Goal: Transaction & Acquisition: Download file/media

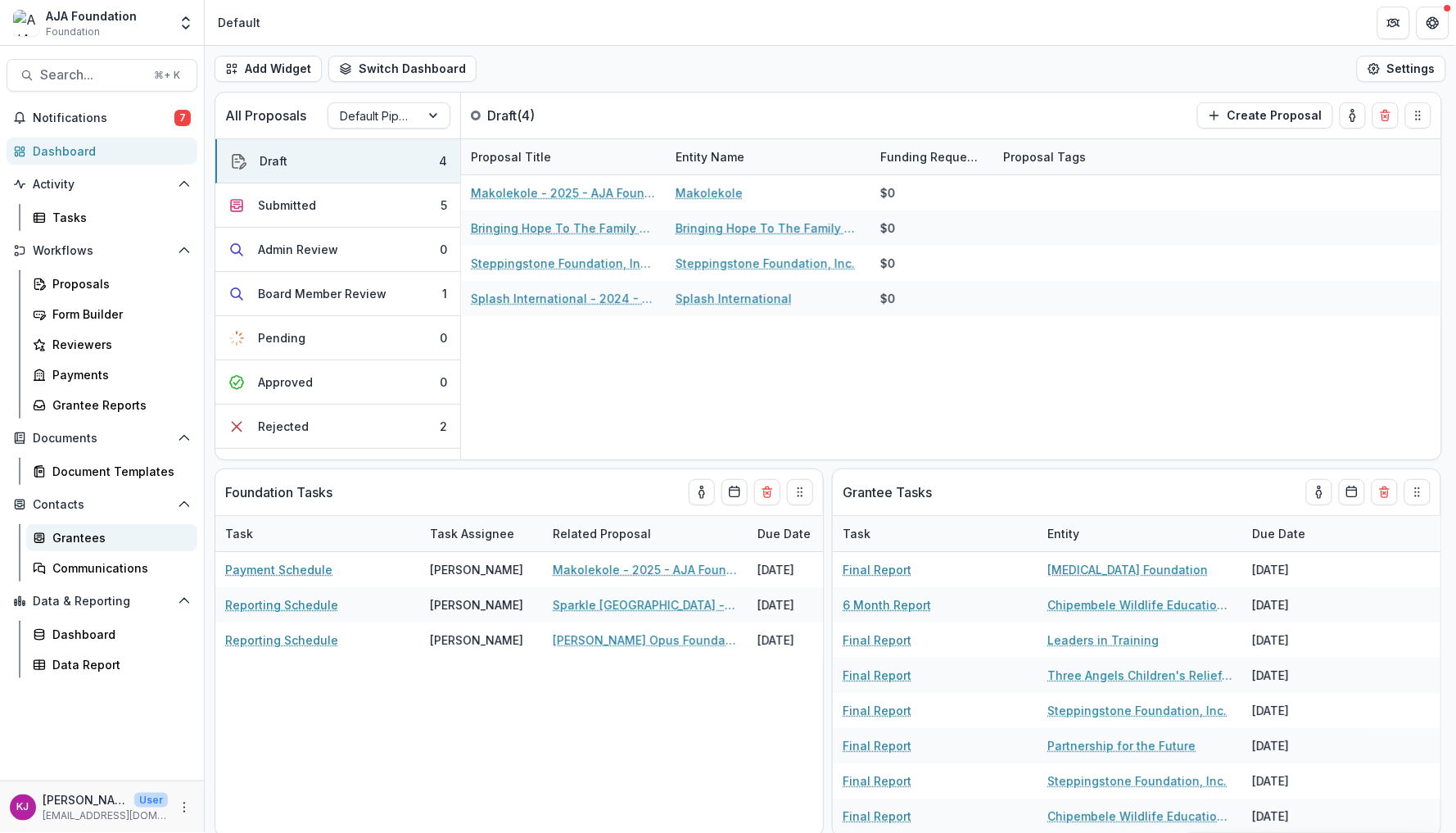
click at [114, 532] on div "Grantees" at bounding box center [119, 537] width 132 height 17
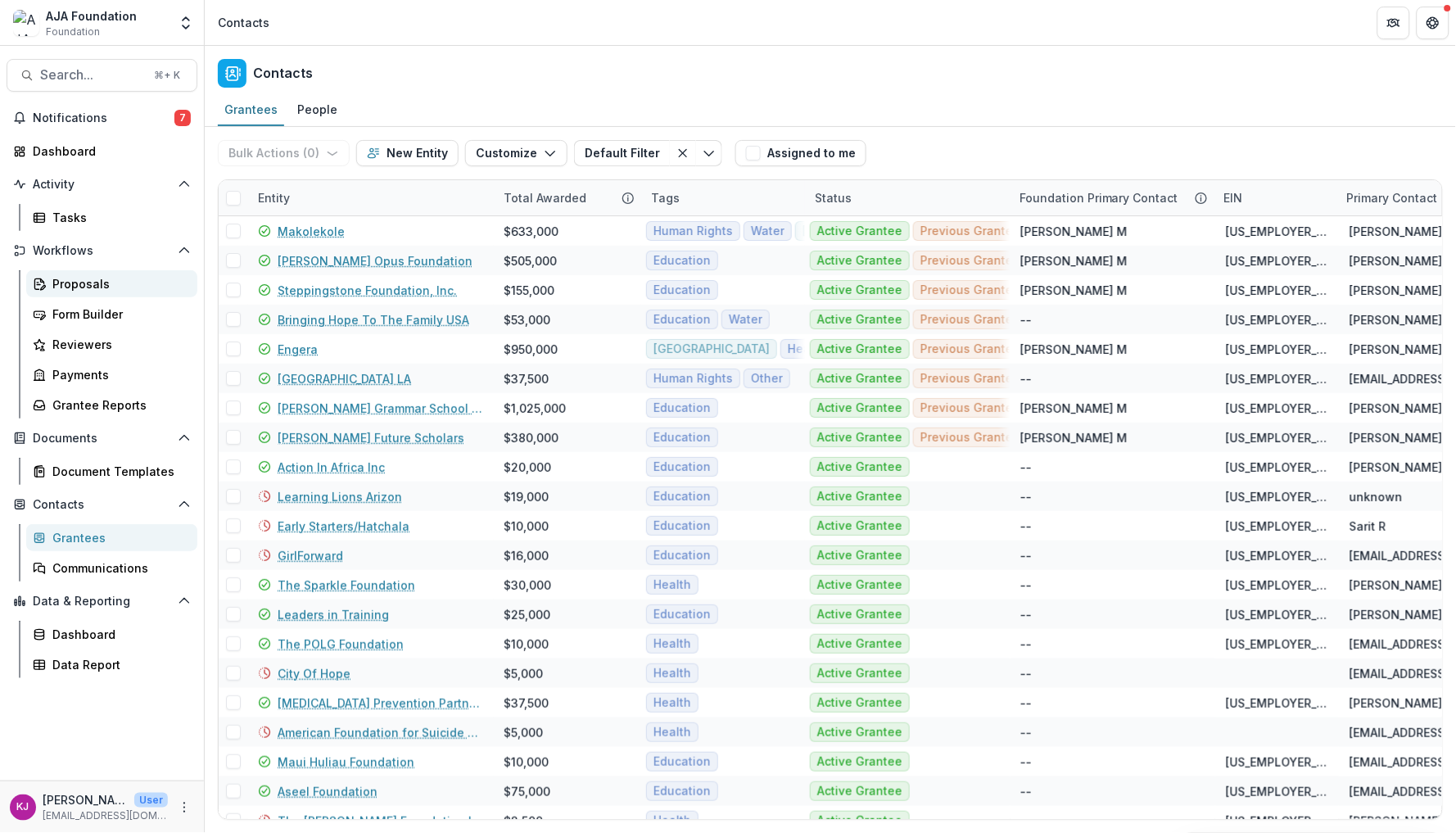
click at [85, 281] on div "Proposals" at bounding box center [119, 283] width 132 height 17
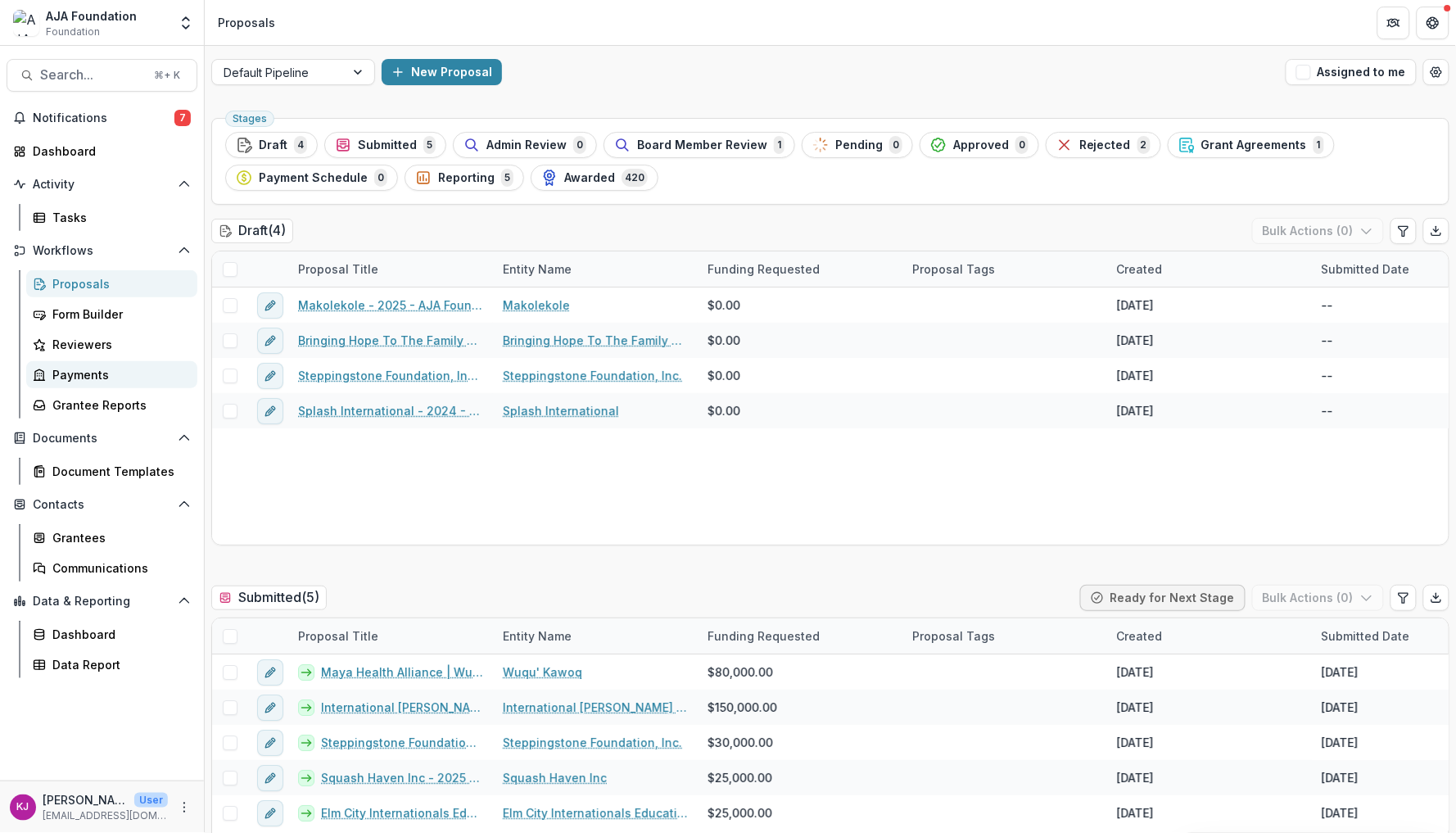
click at [81, 367] on div "Payments" at bounding box center [119, 374] width 132 height 17
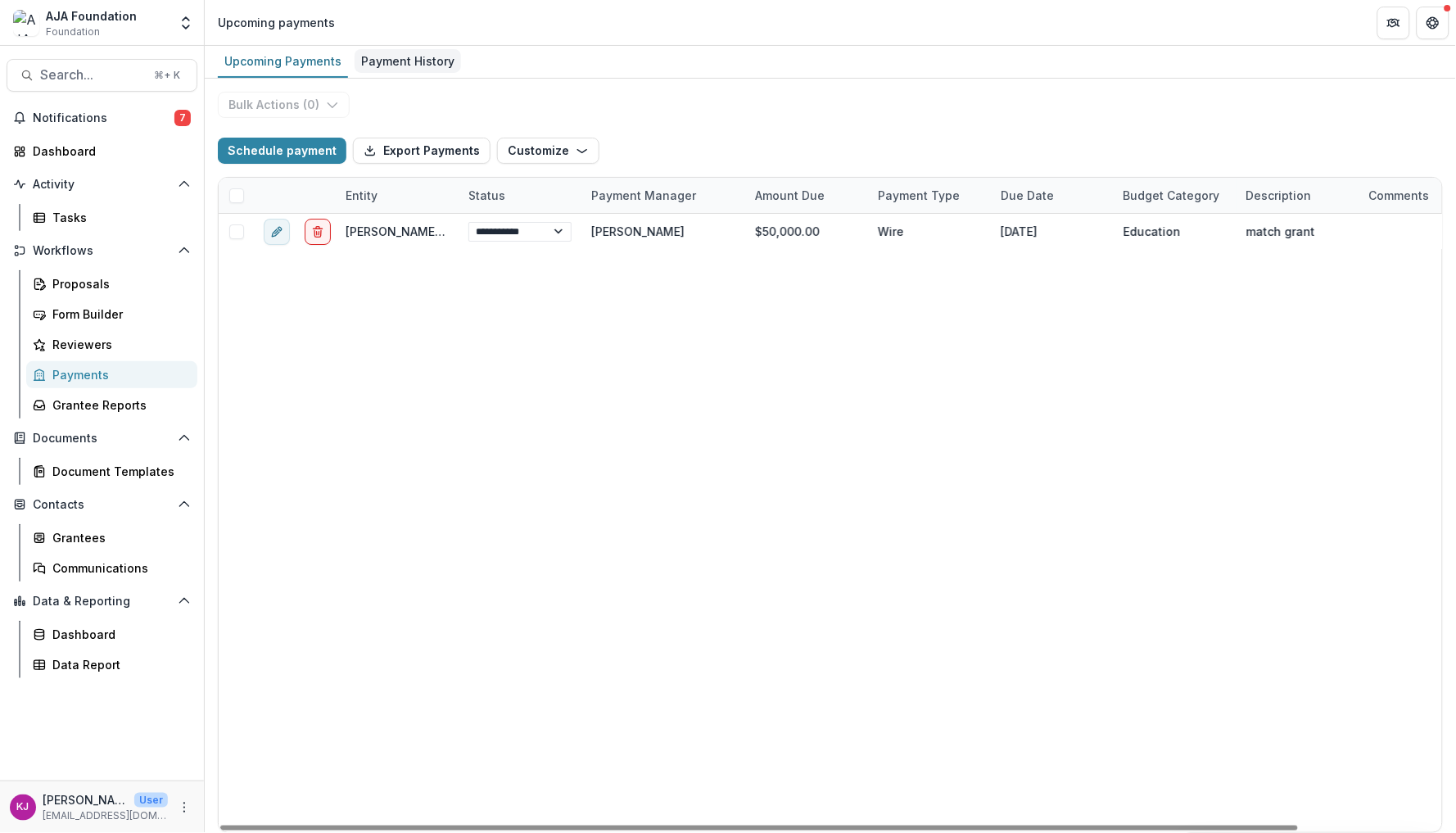
click at [385, 52] on div "Payment History" at bounding box center [407, 61] width 106 height 24
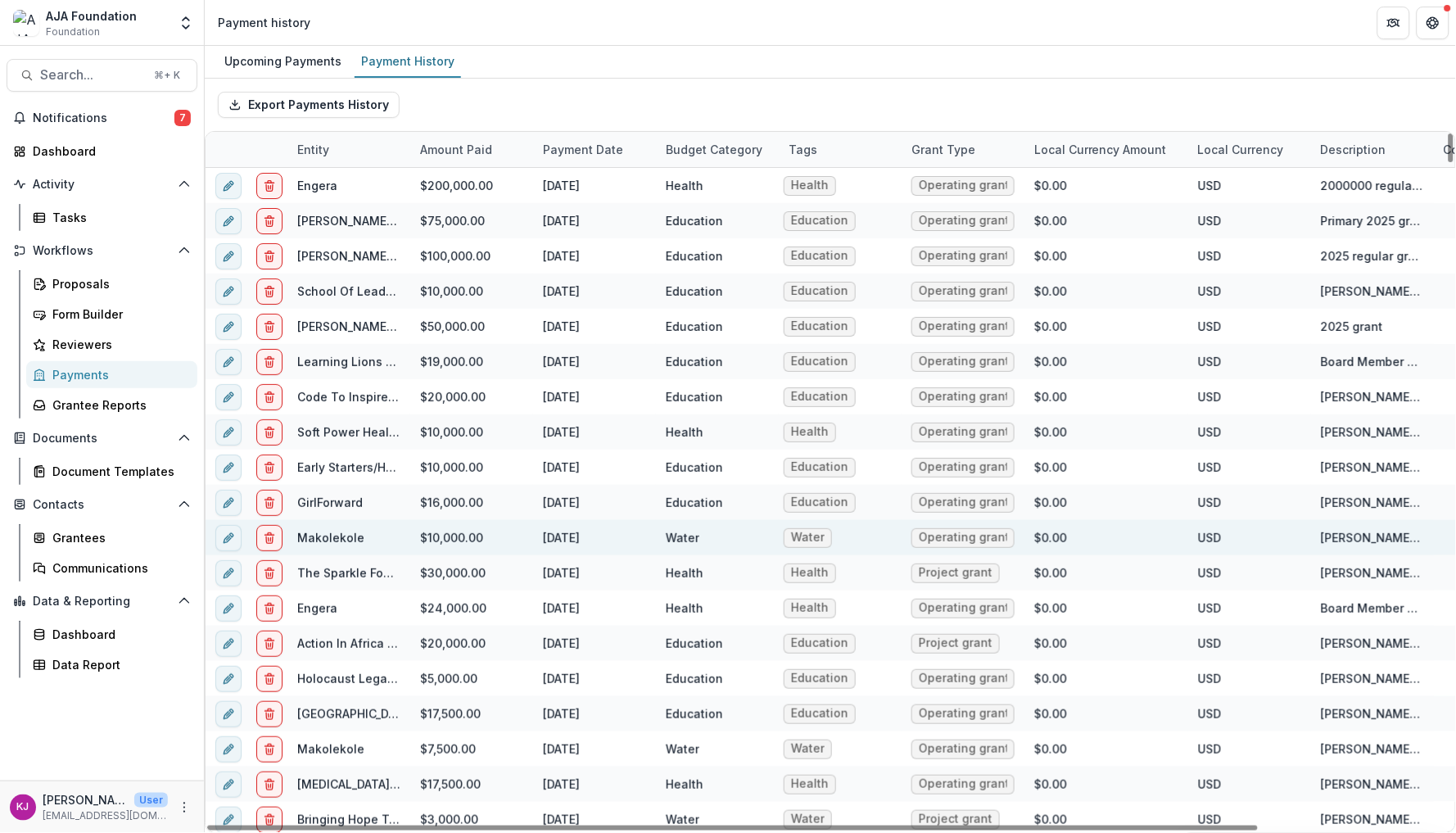
click at [340, 531] on link "Makolekole" at bounding box center [331, 537] width 68 height 14
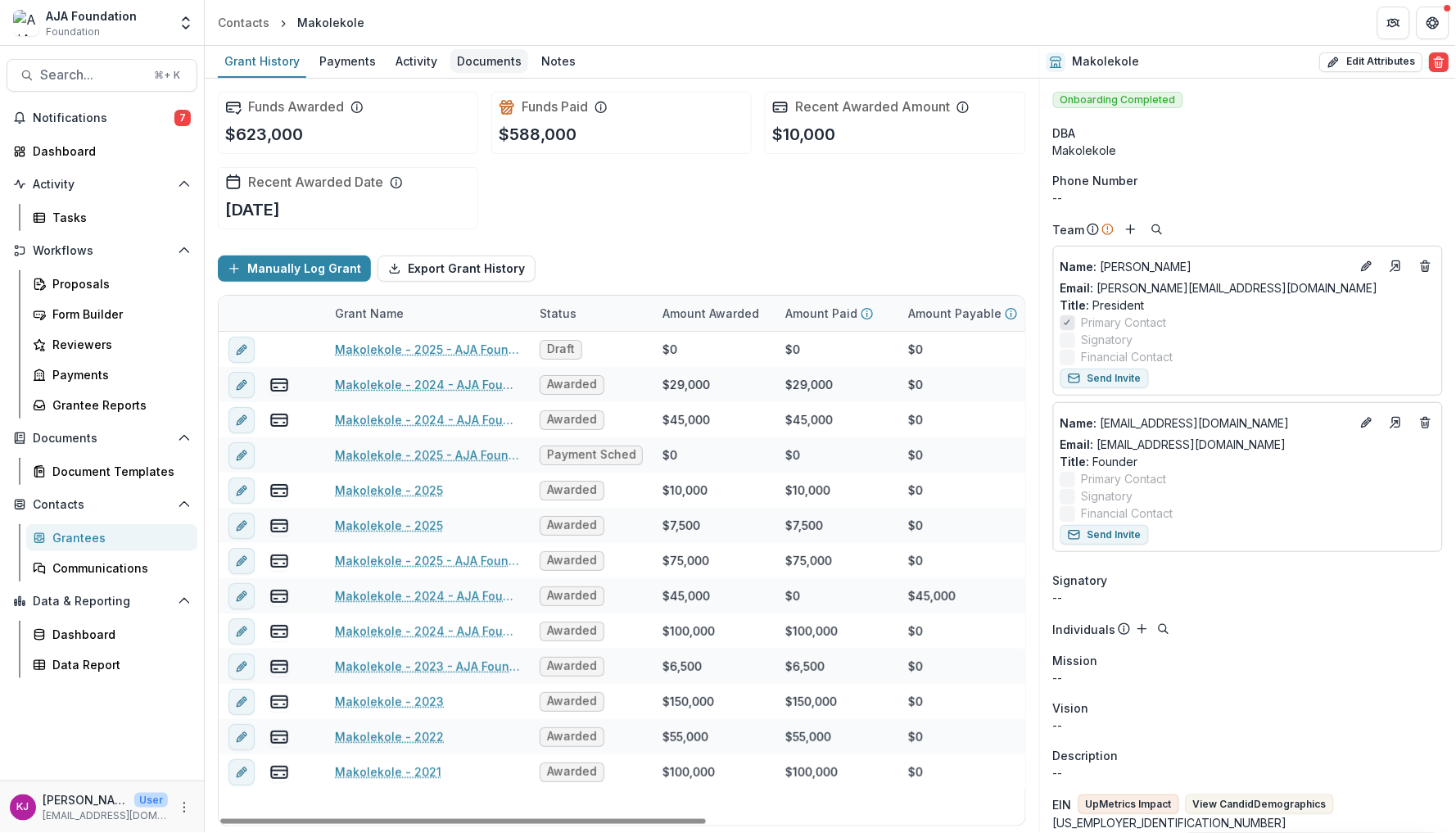
click at [492, 65] on div "Documents" at bounding box center [489, 61] width 77 height 24
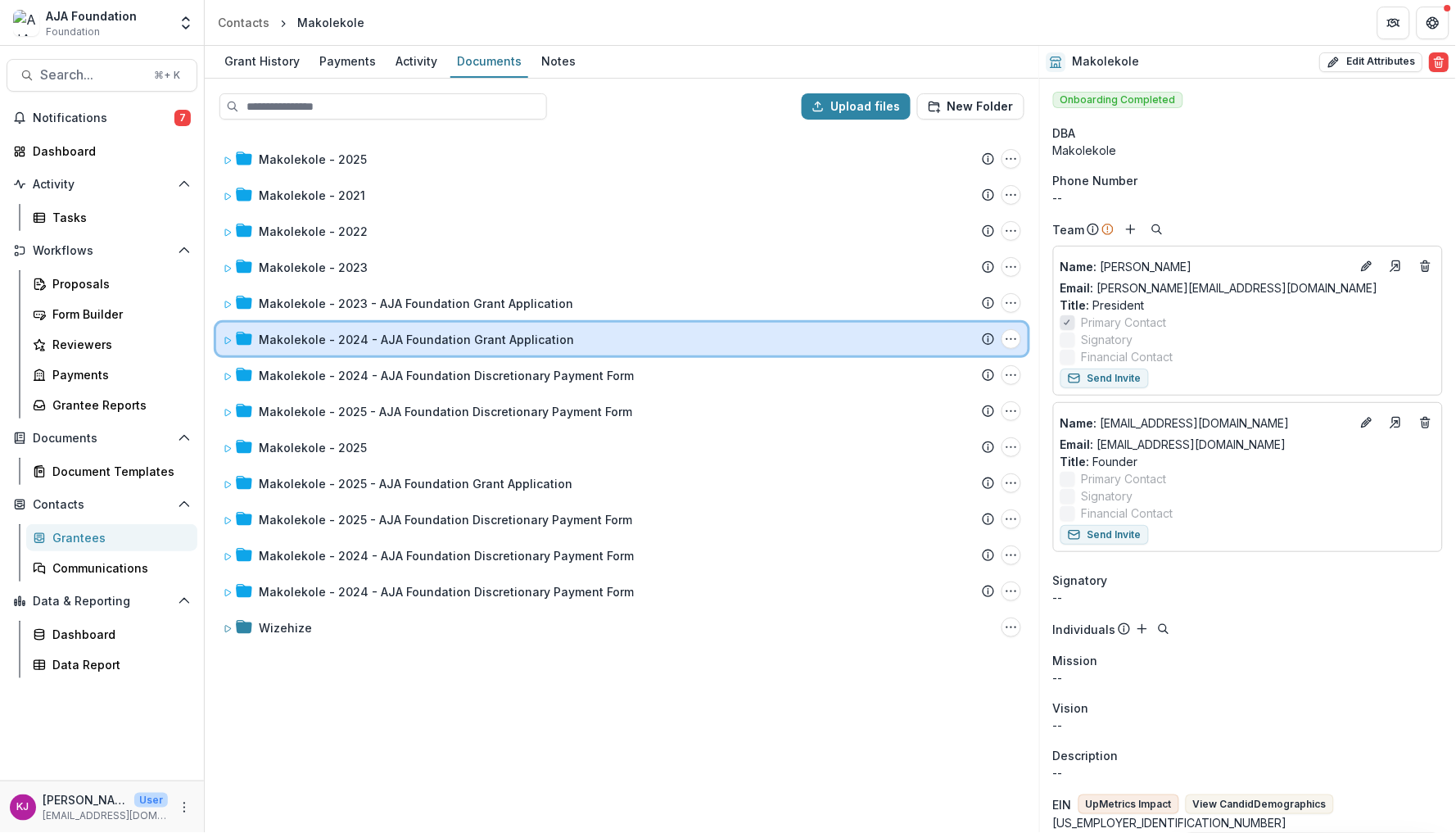
click at [230, 349] on div "Makolekole - 2024 - AJA Foundation Grant Application Submission Temelio Proposa…" at bounding box center [621, 339] width 811 height 33
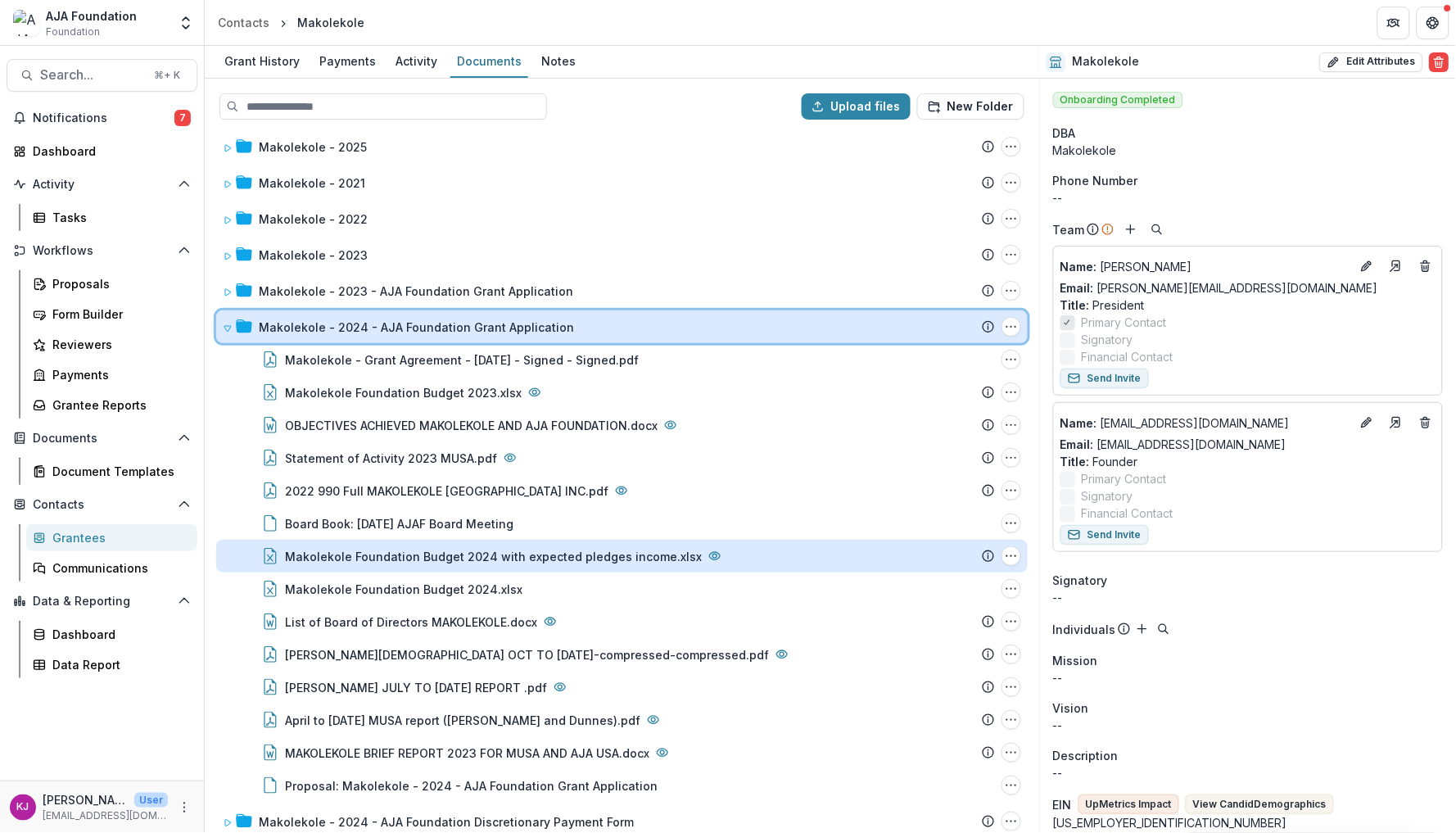
scroll to position [14, 0]
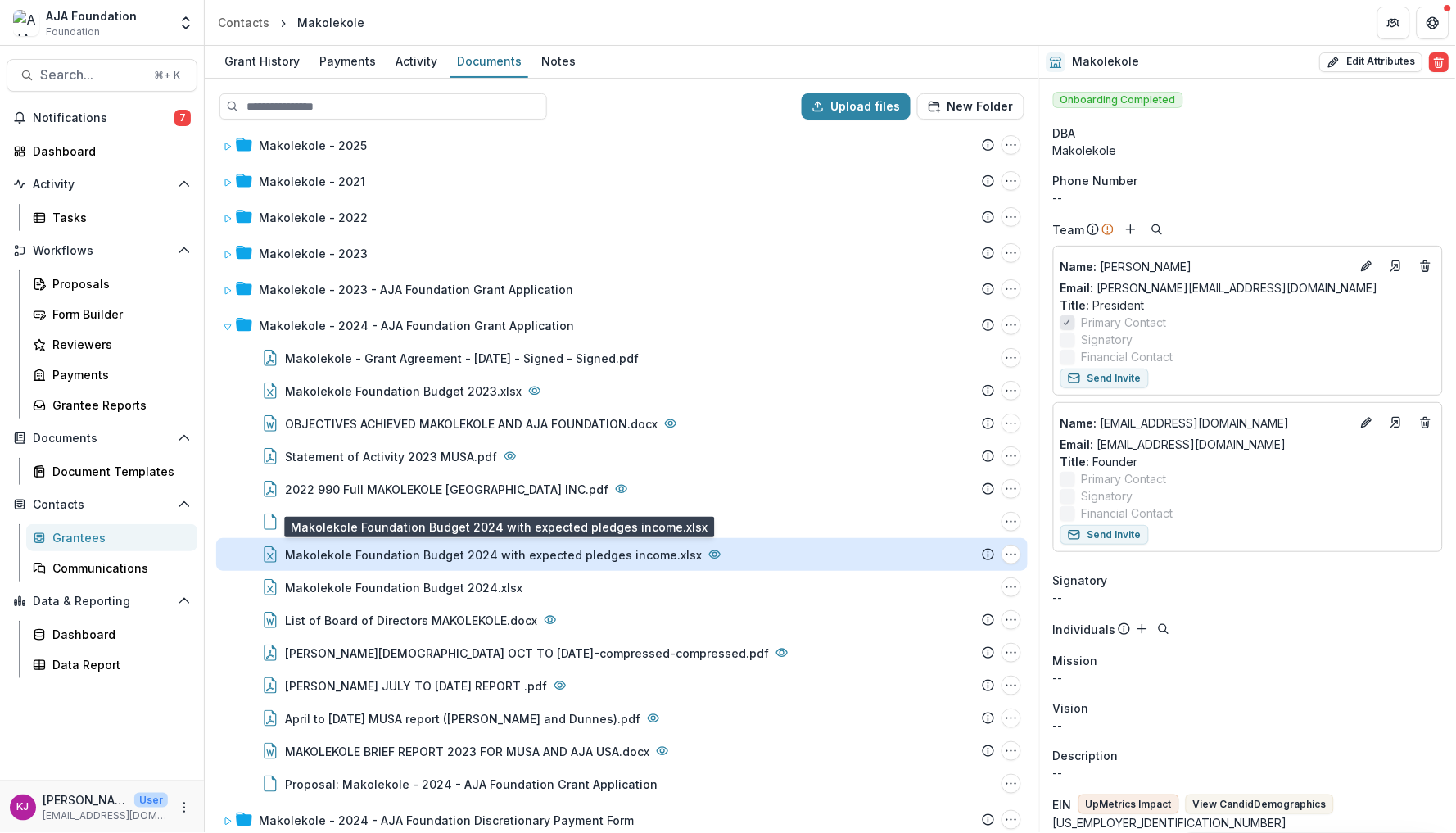
click at [378, 546] on div "Makolekole Foundation Budget 2024 with expected pledges income.xlsx" at bounding box center [493, 555] width 417 height 17
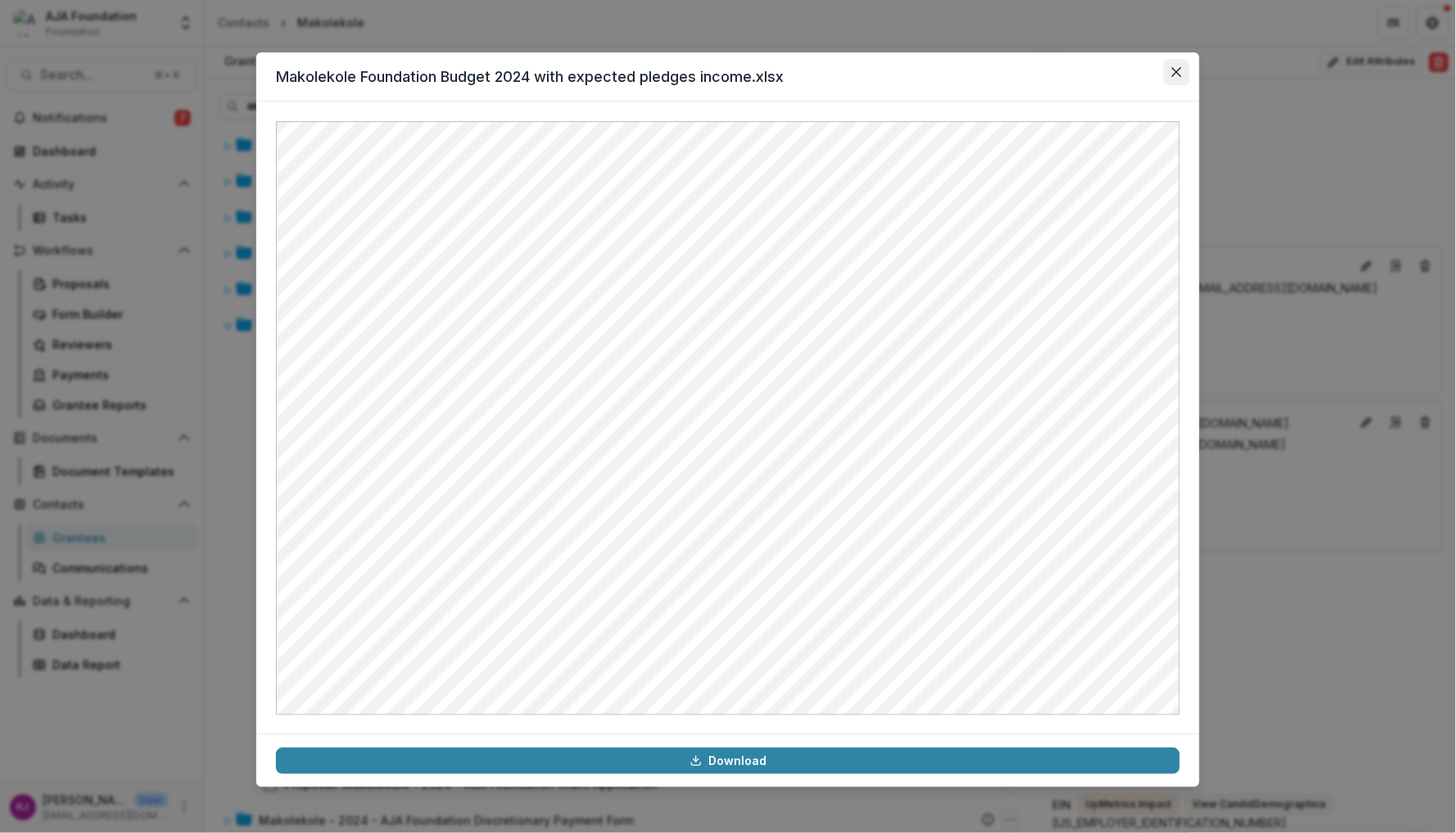
click at [1182, 75] on button "Close" at bounding box center [1177, 73] width 26 height 26
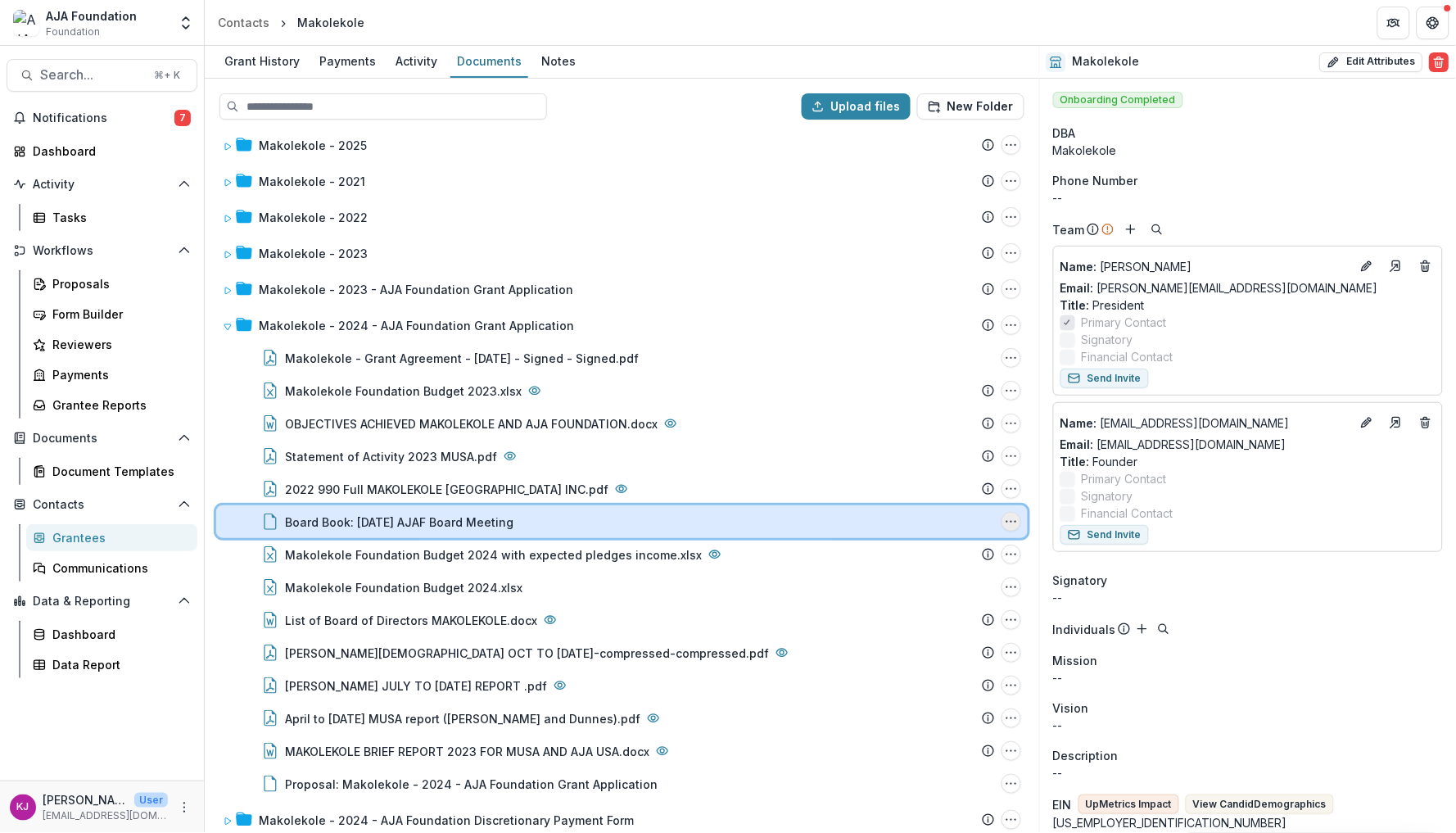
click at [1009, 516] on icon "Board Book: March 2024 AJAF Board Meeting Options" at bounding box center [1011, 522] width 13 height 13
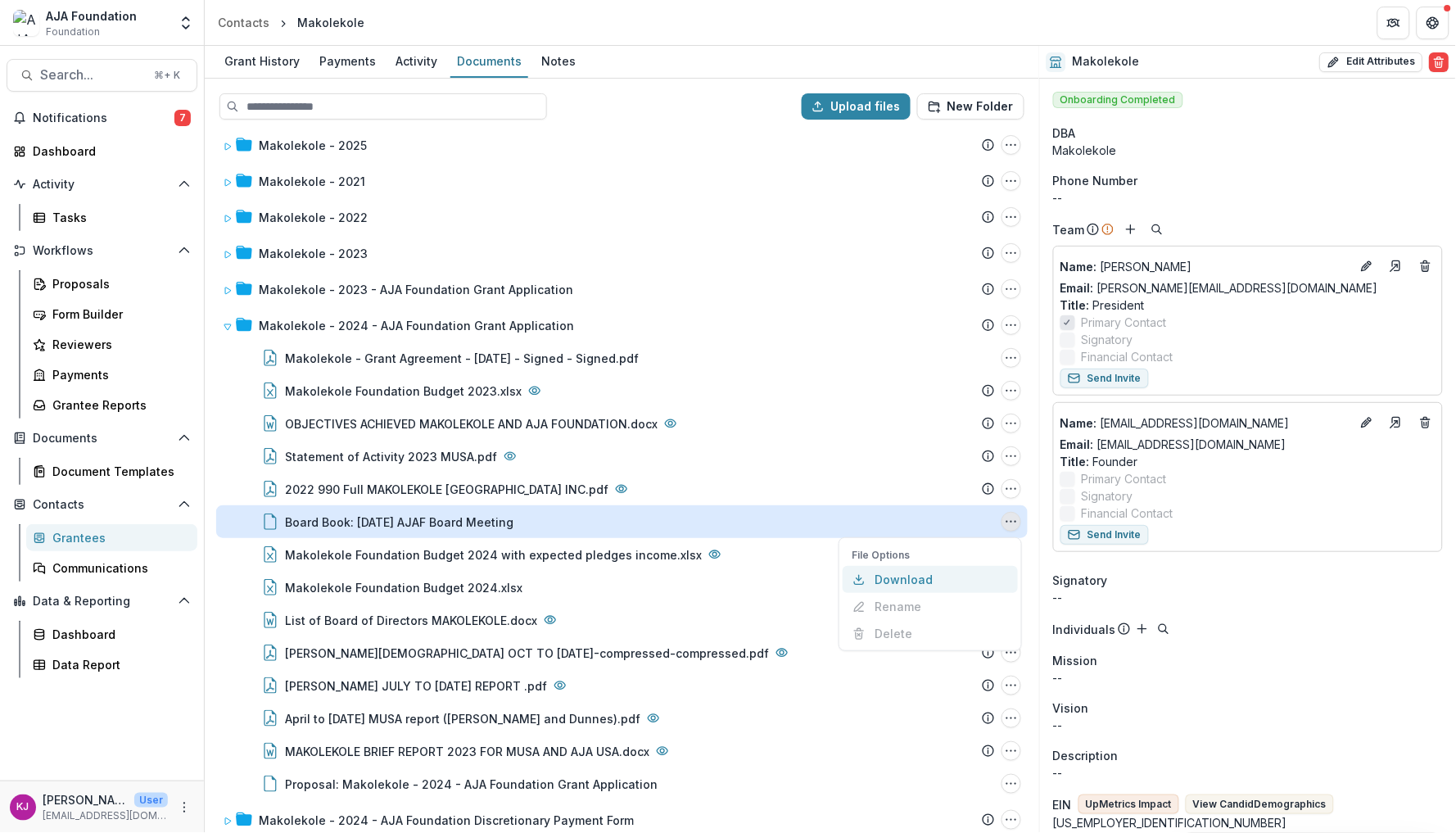
click at [897, 573] on button "Download" at bounding box center [930, 579] width 175 height 27
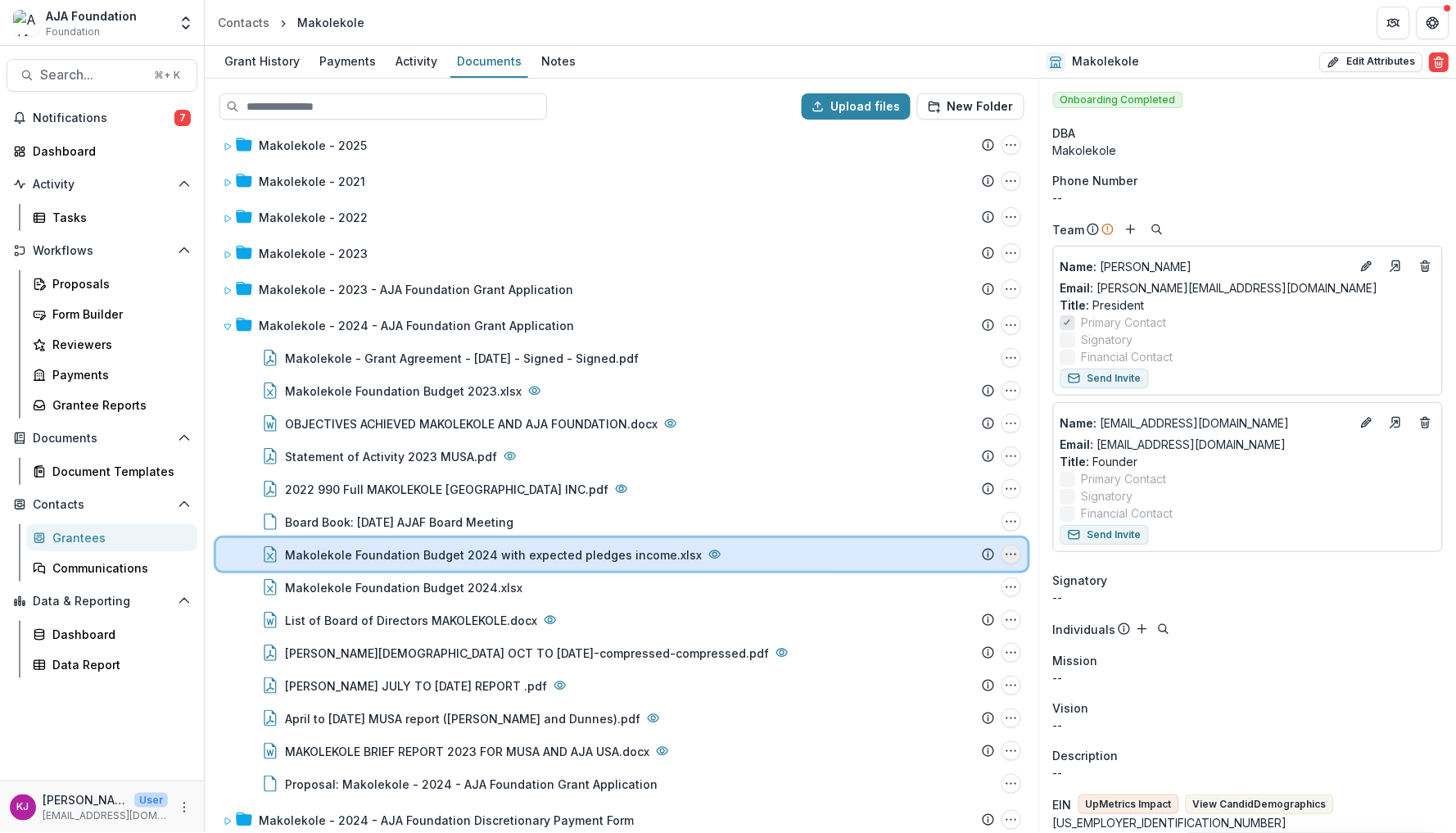
click at [1014, 550] on button "Makolekole Foundation Budget 2024 with expected pledges income.xlsx Options" at bounding box center [1011, 555] width 20 height 20
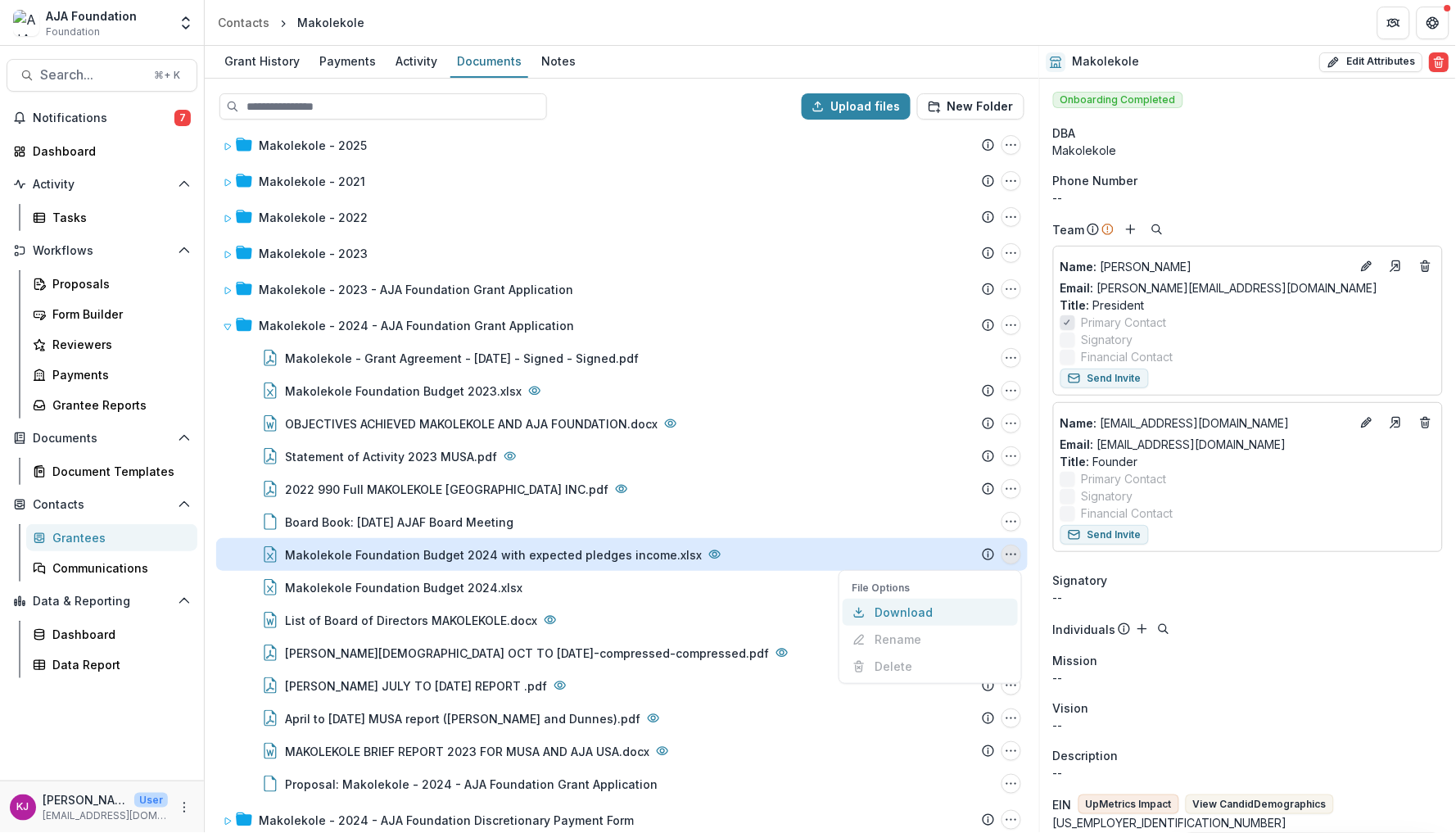
click at [909, 609] on button "Download" at bounding box center [930, 612] width 175 height 27
